Goal: Register for event/course

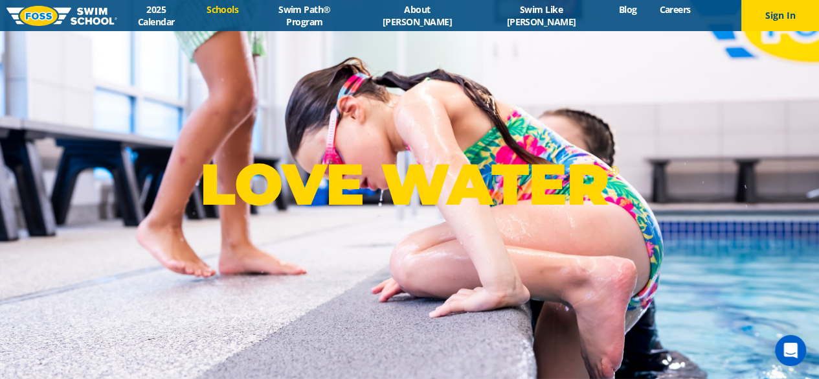
click at [250, 16] on link "Schools" at bounding box center [222, 9] width 54 height 12
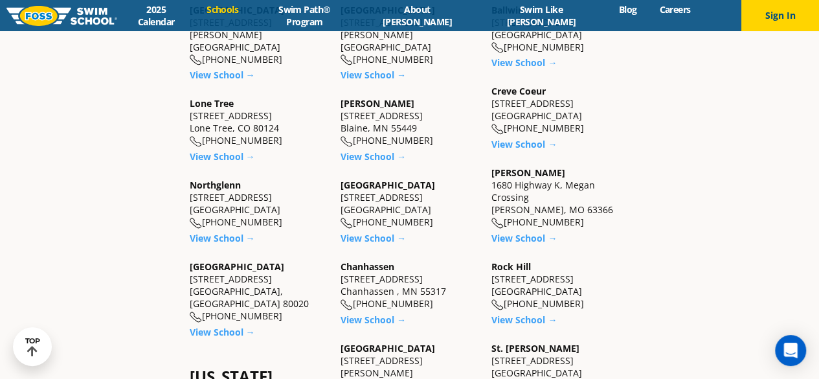
scroll to position [453, 0]
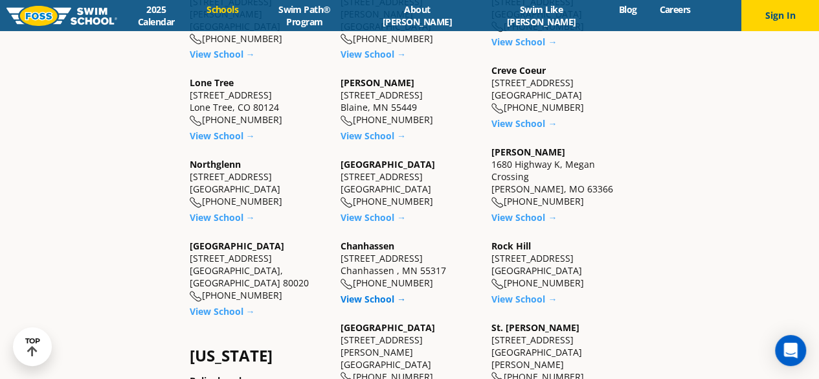
click at [379, 295] on link "View School →" at bounding box center [372, 299] width 65 height 12
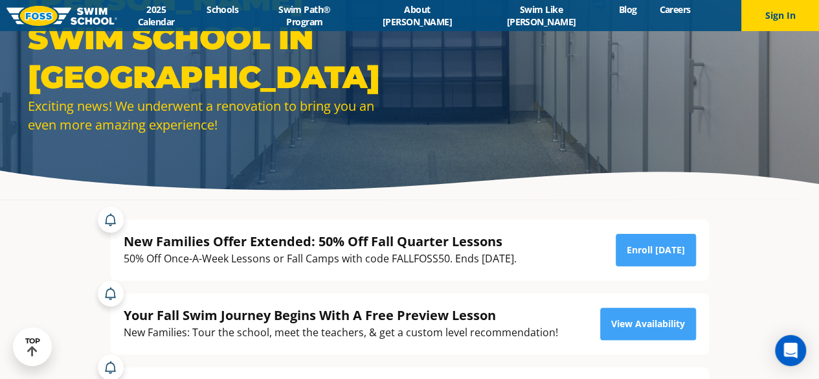
scroll to position [47, 0]
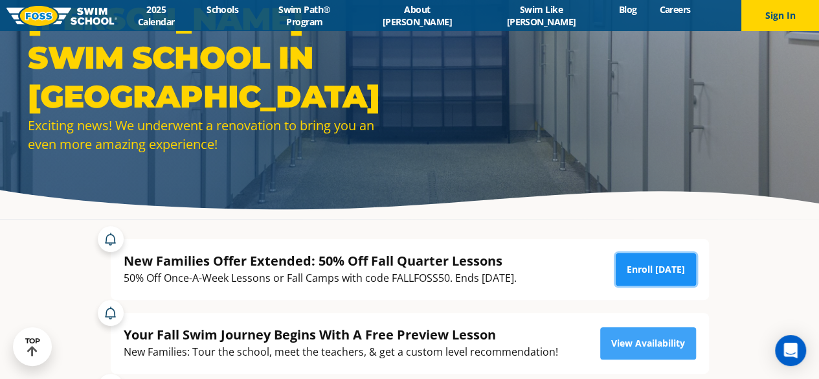
click at [652, 267] on link "Enroll Today" at bounding box center [656, 269] width 80 height 32
